Goal: Information Seeking & Learning: Find specific fact

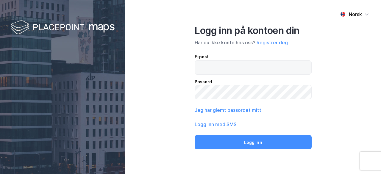
type input "[EMAIL_ADDRESS][DOMAIN_NAME]"
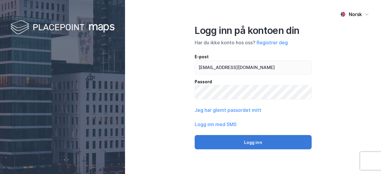
click at [287, 140] on button "Logg inn" at bounding box center [252, 142] width 117 height 14
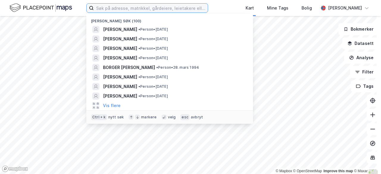
click at [151, 8] on input at bounding box center [151, 8] width 114 height 9
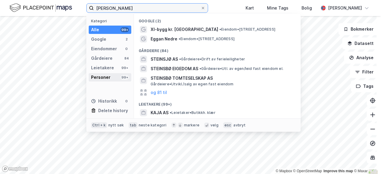
type input "[PERSON_NAME]"
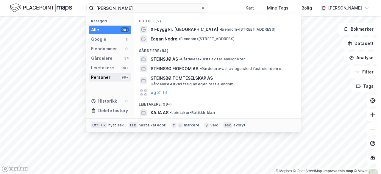
click at [103, 80] on div "Personer" at bounding box center [100, 77] width 19 height 7
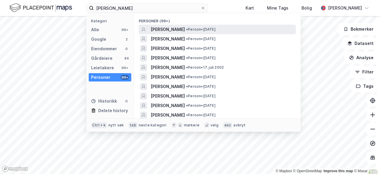
click at [184, 29] on span "[PERSON_NAME]" at bounding box center [167, 29] width 34 height 7
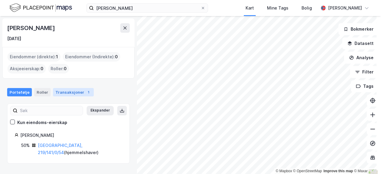
click at [78, 91] on div "Transaksjoner 1" at bounding box center [73, 92] width 41 height 8
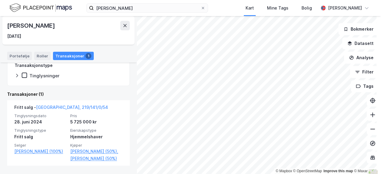
scroll to position [103, 0]
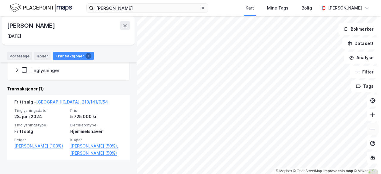
click at [370, 129] on icon at bounding box center [372, 129] width 5 height 1
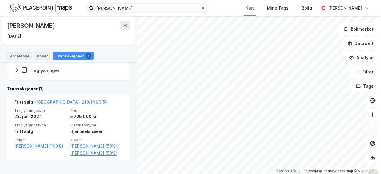
click at [370, 129] on icon at bounding box center [372, 129] width 5 height 1
